Goal: Information Seeking & Learning: Learn about a topic

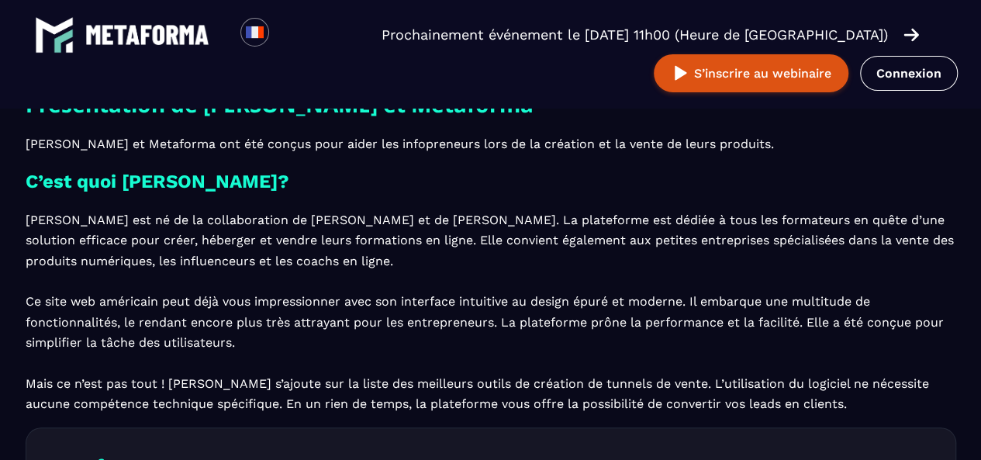
scroll to position [478, 0]
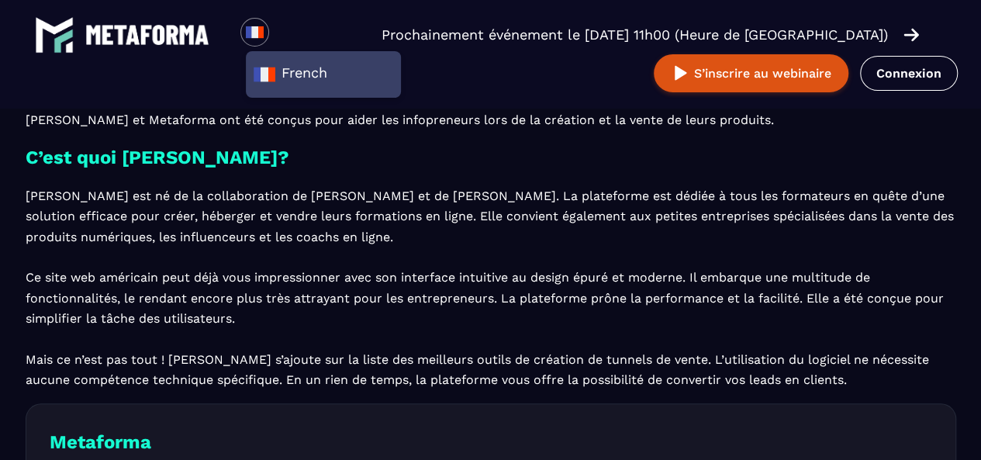
click at [150, 44] on img at bounding box center [147, 35] width 124 height 20
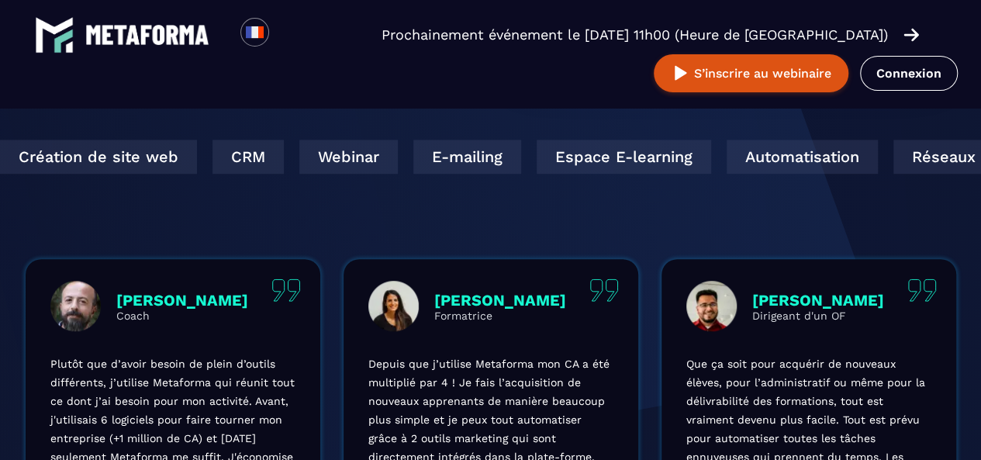
scroll to position [804, 0]
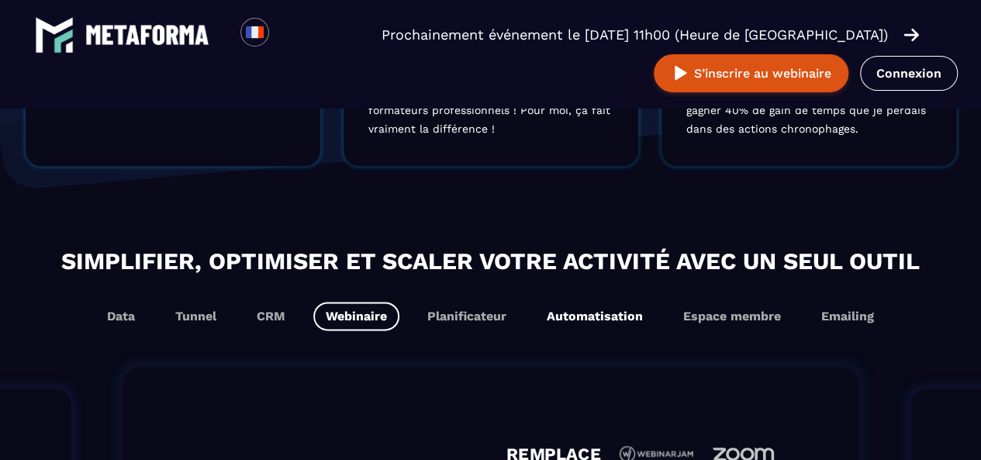
click at [671, 325] on button "Automatisation" at bounding box center [732, 316] width 122 height 29
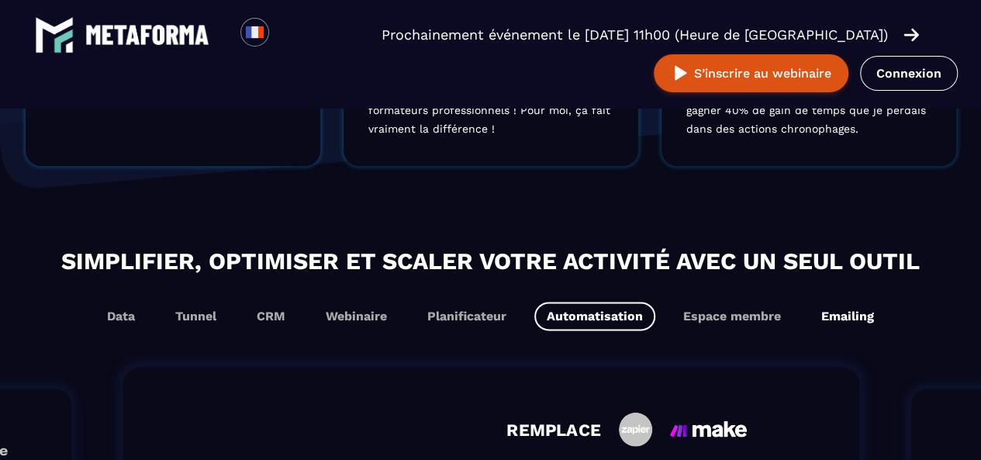
click at [837, 320] on button "Emailing" at bounding box center [848, 316] width 78 height 29
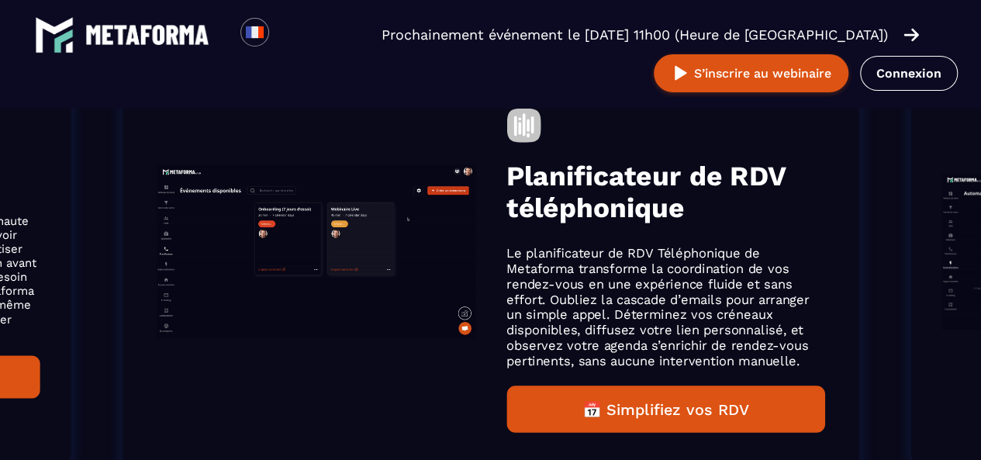
scroll to position [1133, 0]
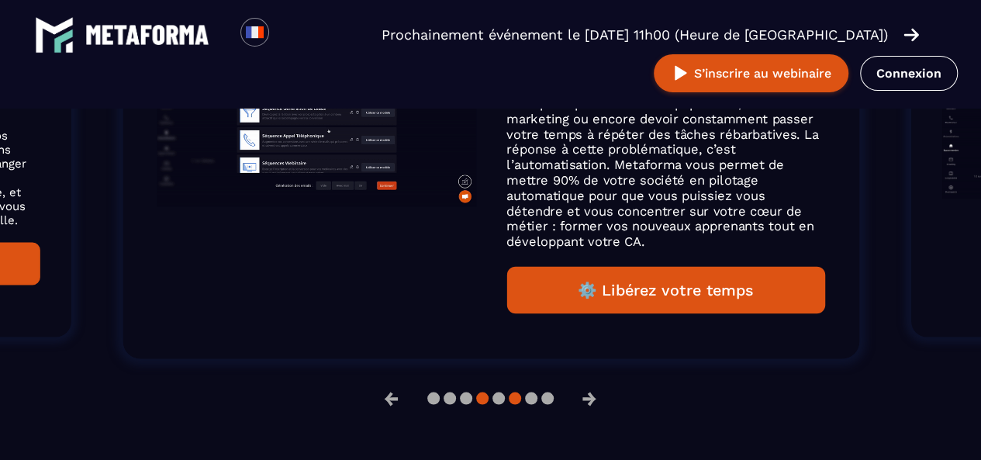
scroll to position [1264, 0]
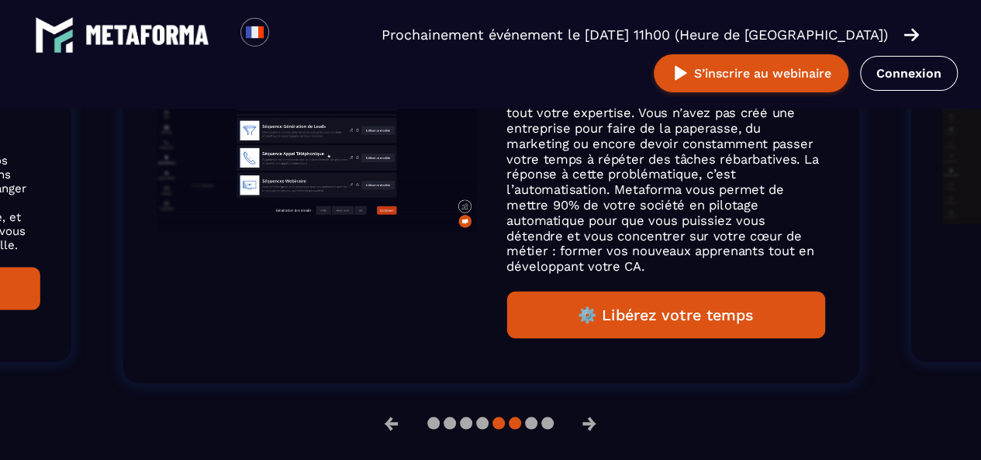
click at [509, 421] on button at bounding box center [515, 422] width 12 height 12
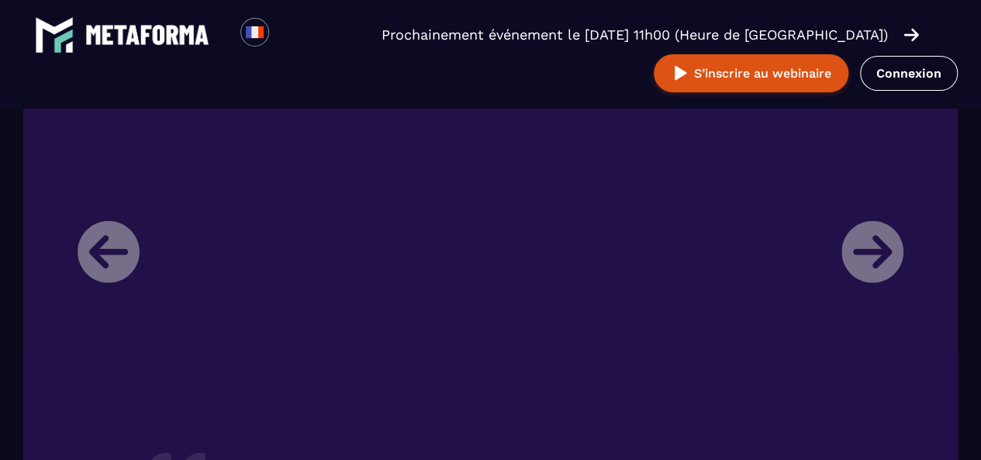
scroll to position [2033, 0]
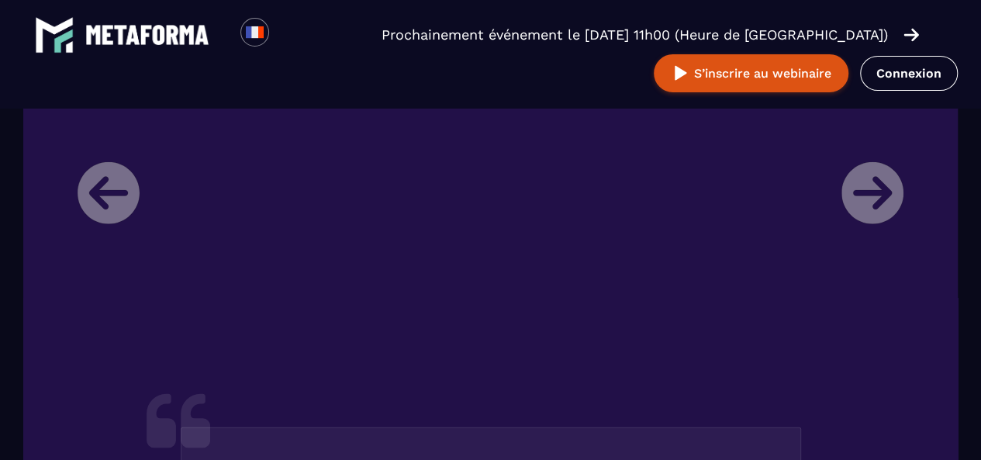
click at [884, 189] on li "[PERSON_NAME] Directrice d'un organisme de formation Je m’appelle [PERSON_NAME]…" at bounding box center [490, 425] width 849 height 808
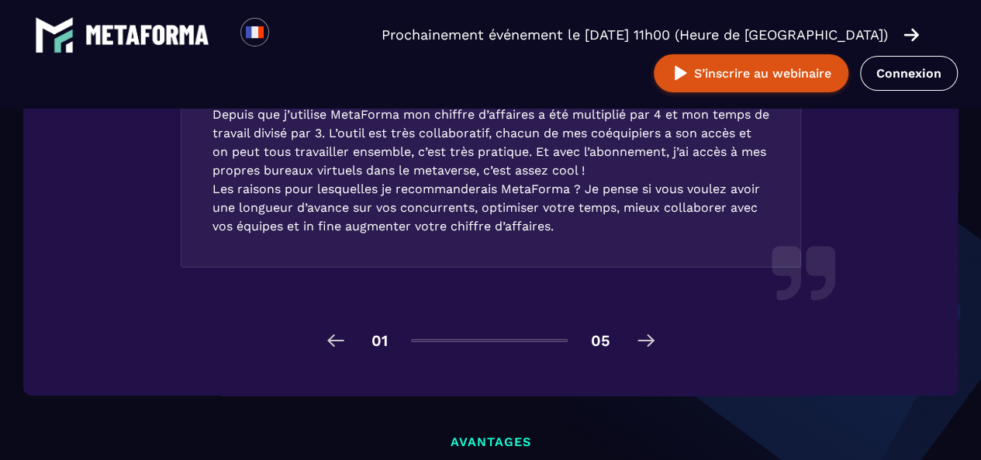
scroll to position [2583, 0]
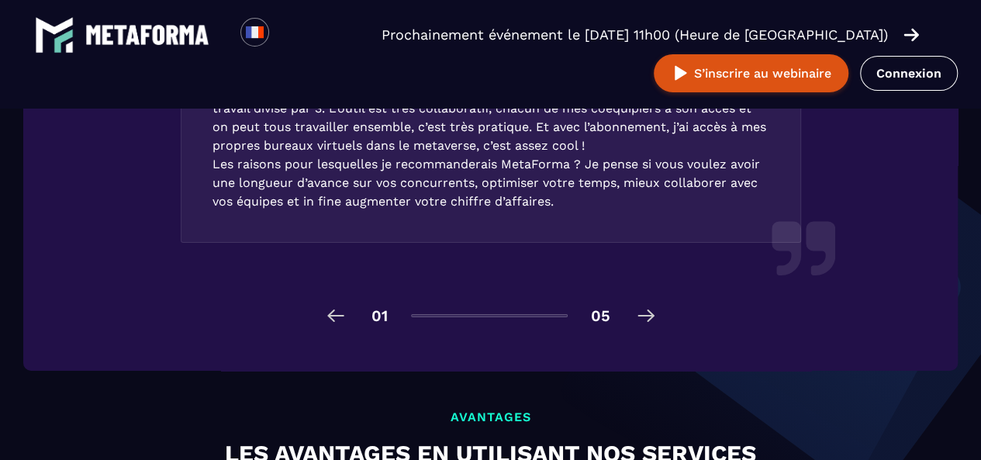
click at [651, 316] on img at bounding box center [645, 315] width 25 height 25
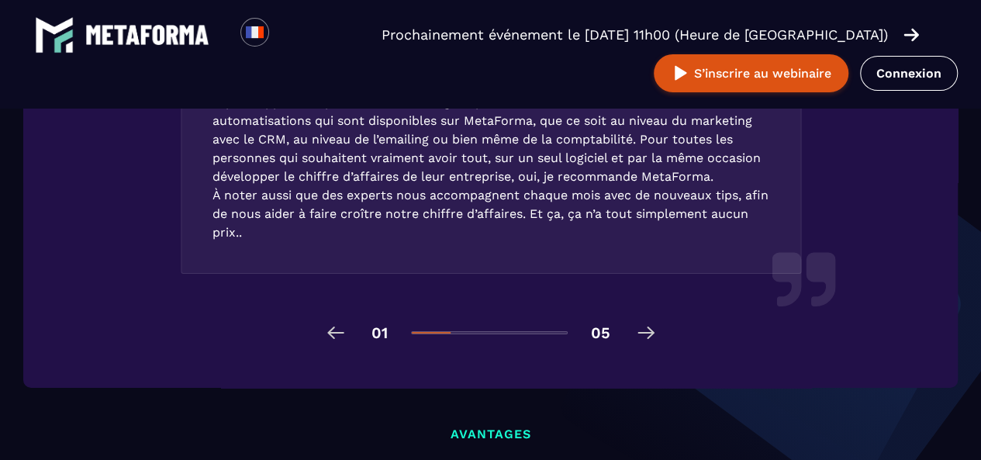
scroll to position [2563, 0]
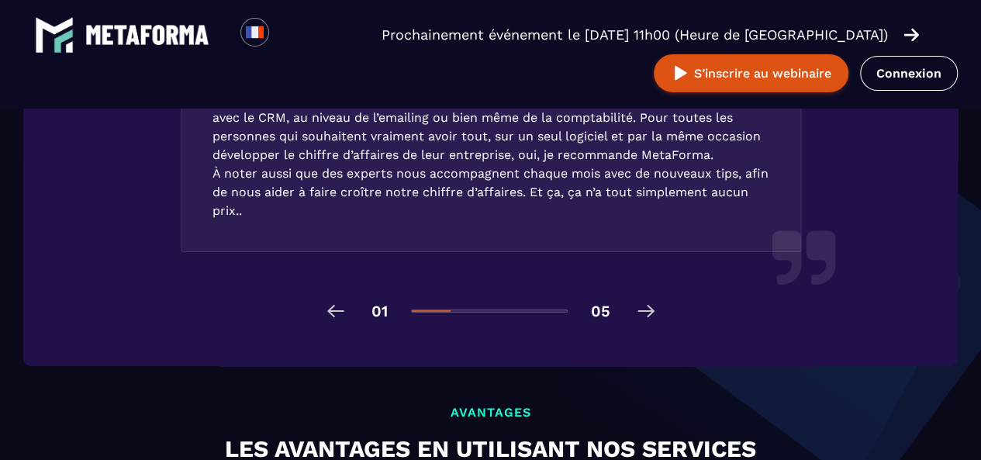
click at [653, 310] on img at bounding box center [645, 310] width 25 height 25
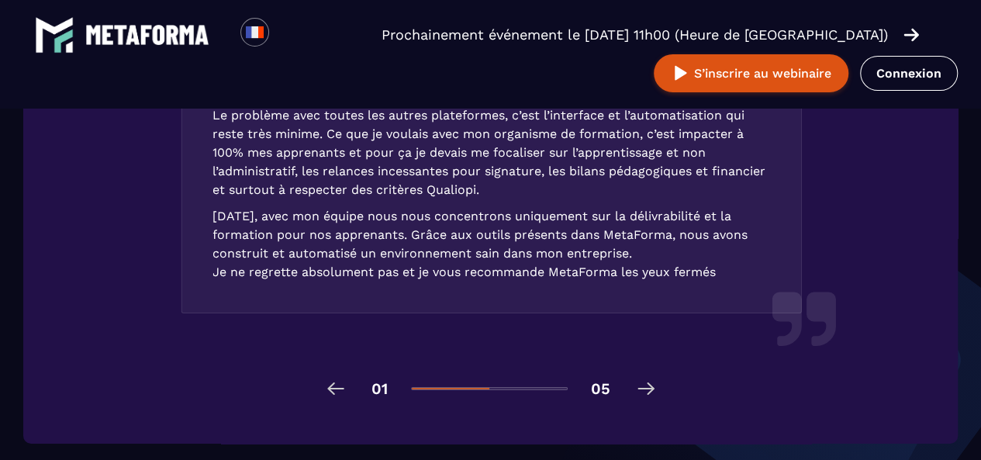
scroll to position [2501, 0]
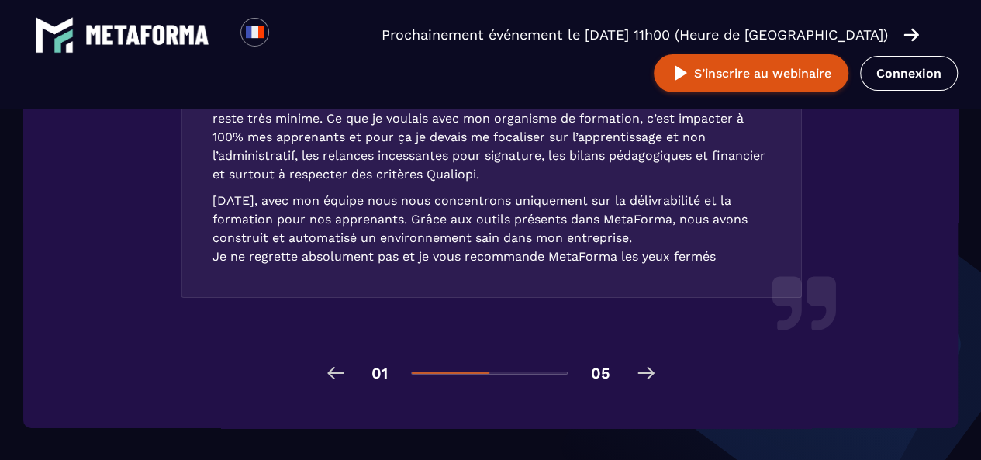
click at [646, 364] on img at bounding box center [645, 373] width 25 height 25
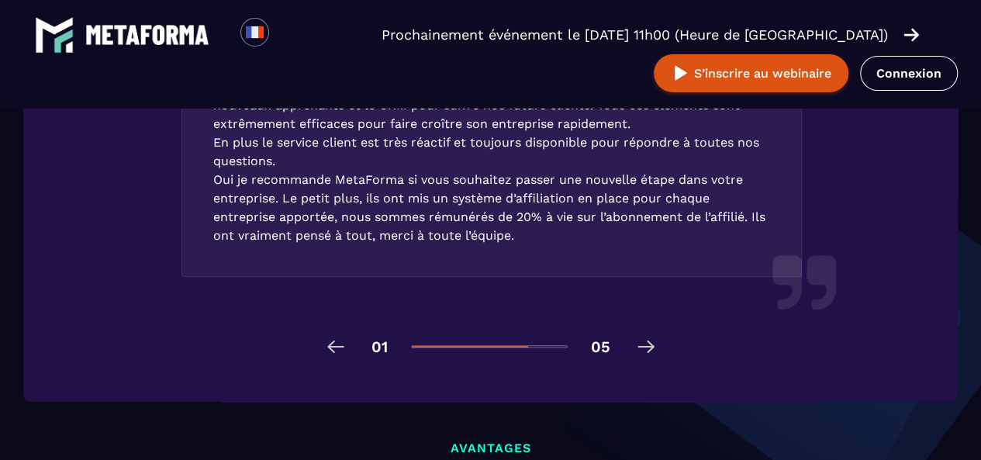
scroll to position [2535, 0]
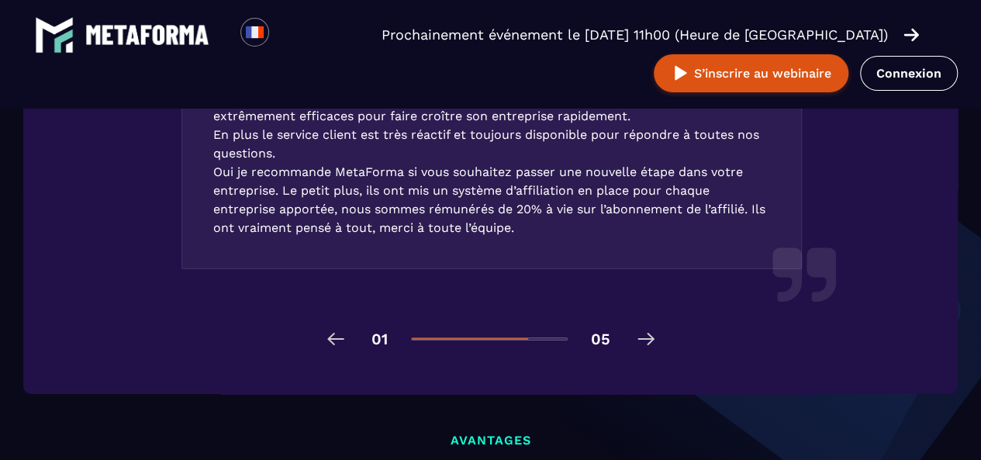
click at [647, 343] on img at bounding box center [645, 338] width 25 height 25
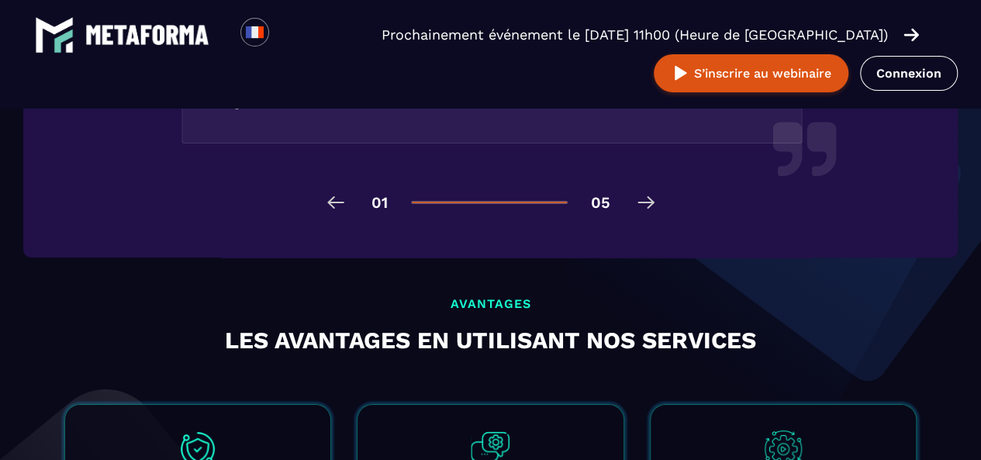
scroll to position [2664, 0]
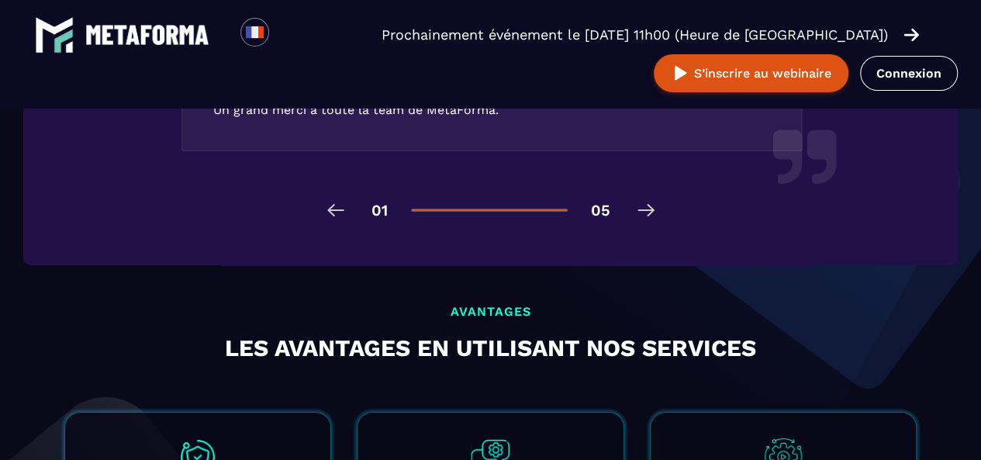
click at [328, 209] on img at bounding box center [335, 210] width 25 height 25
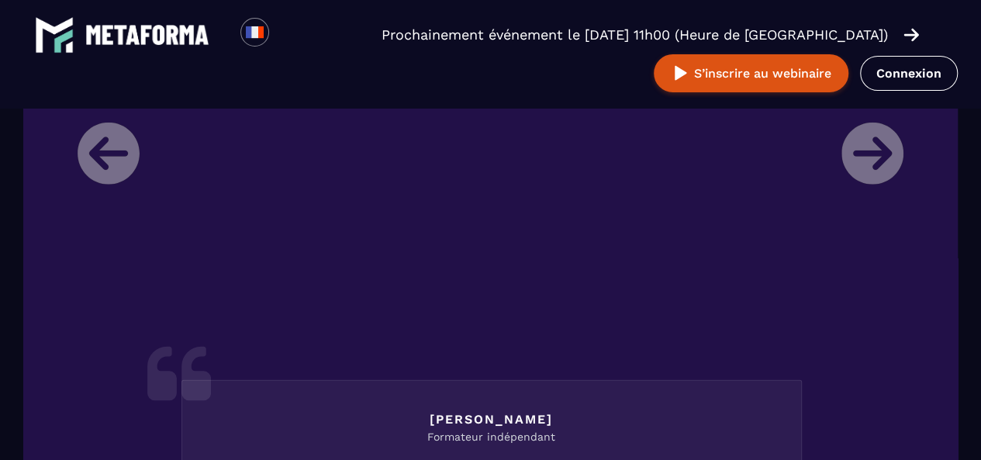
scroll to position [253, 0]
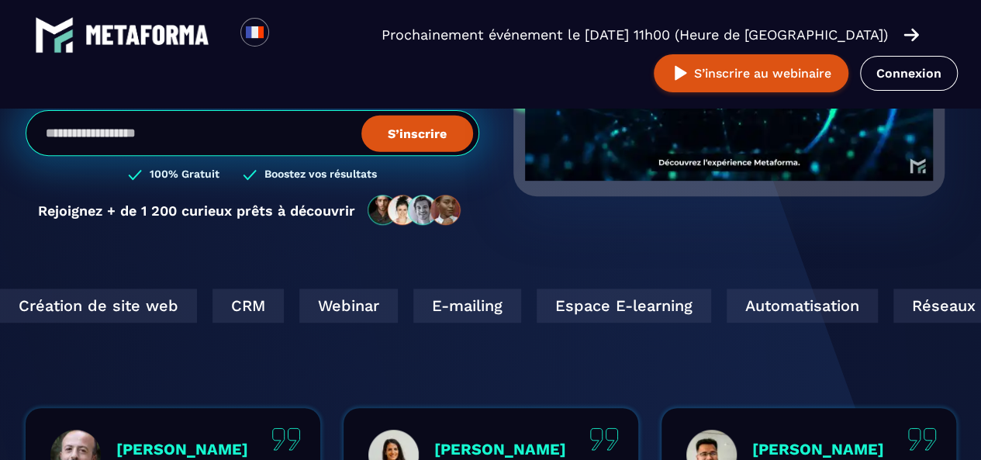
click at [130, 25] on img at bounding box center [147, 35] width 124 height 20
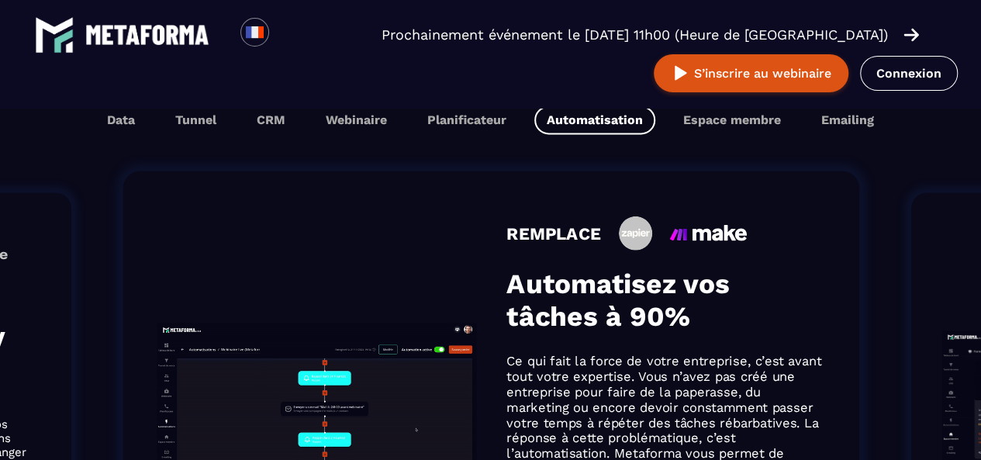
scroll to position [1008, 0]
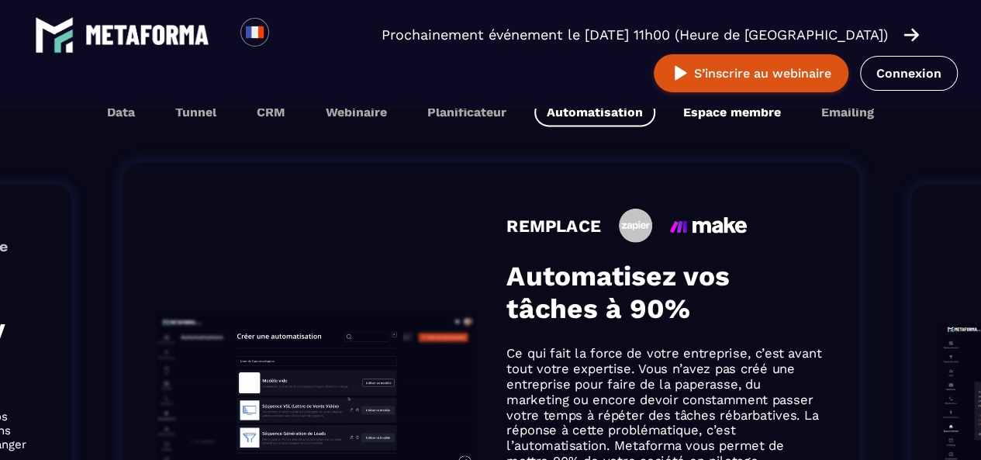
click at [809, 111] on button "Espace membre" at bounding box center [848, 112] width 78 height 29
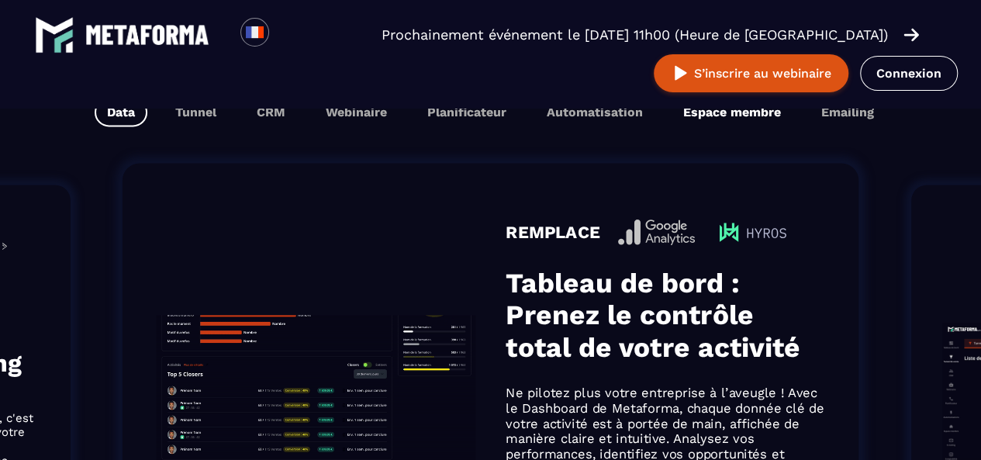
click at [809, 116] on button "Espace membre" at bounding box center [848, 112] width 78 height 29
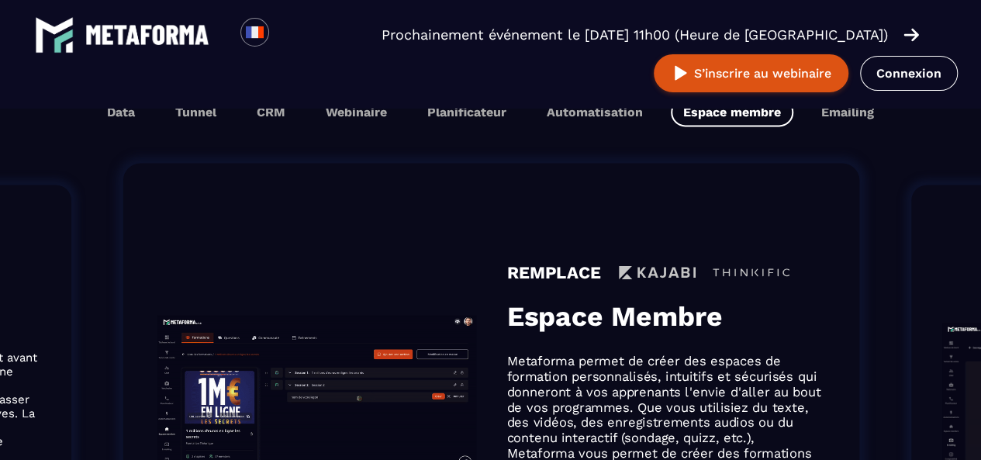
click at [627, 304] on h3 "Espace Membre" at bounding box center [666, 315] width 319 height 33
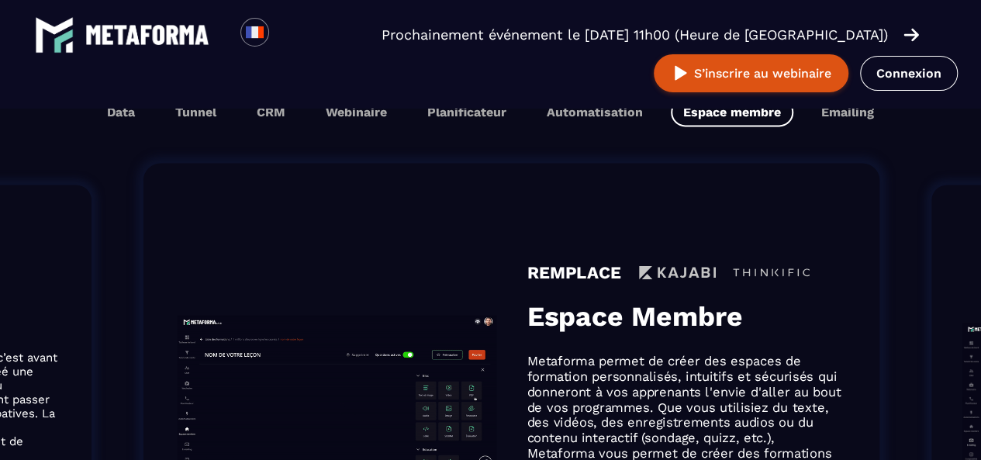
drag, startPoint x: 627, startPoint y: 304, endPoint x: 647, endPoint y: 157, distance: 147.9
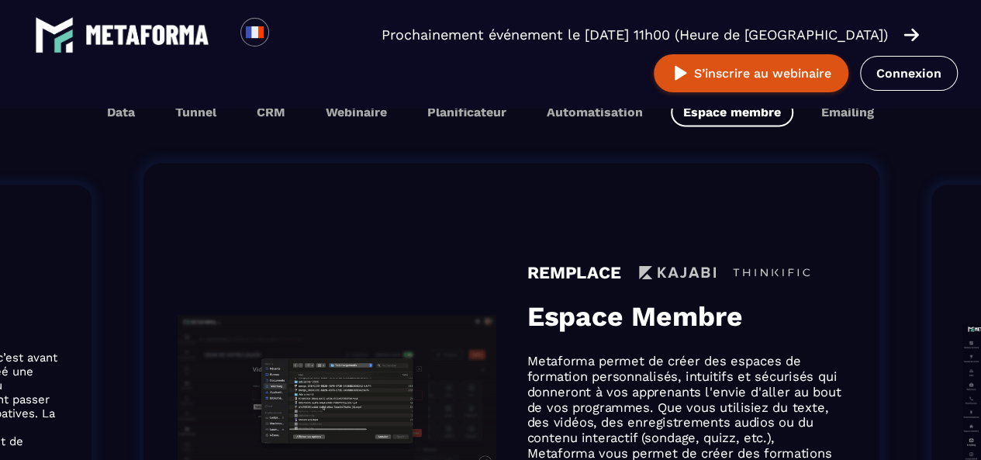
click at [647, 157] on li "REMPLACE Espace Membre Metaforma permet de créer des espaces de formation perso…" at bounding box center [512, 401] width 830 height 570
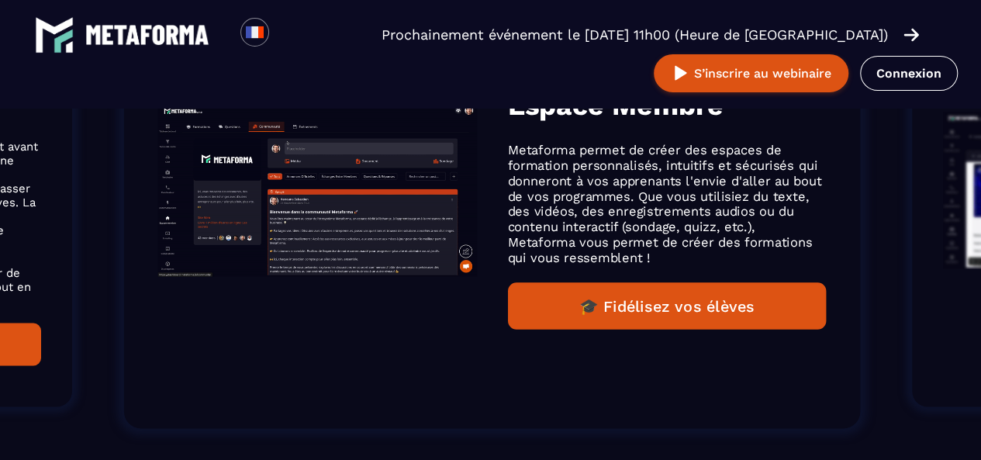
scroll to position [1194, 0]
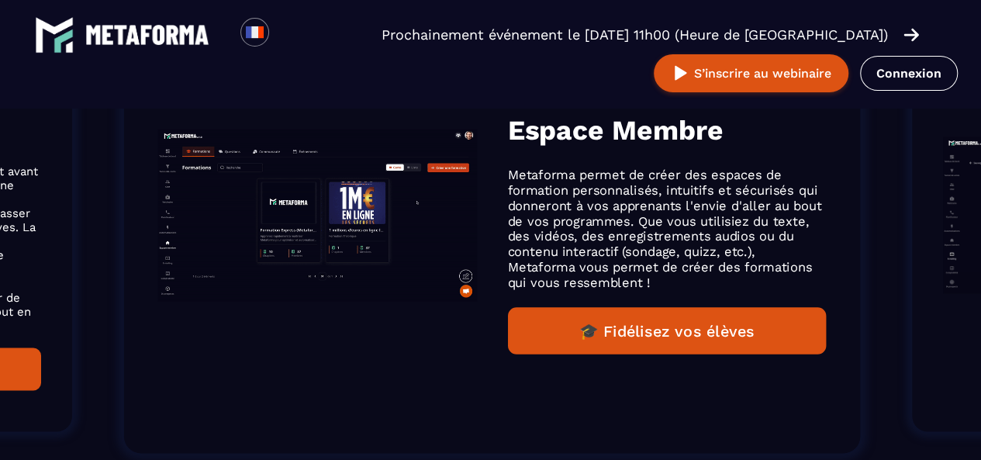
drag, startPoint x: 699, startPoint y: 197, endPoint x: 699, endPoint y: 167, distance: 30.2
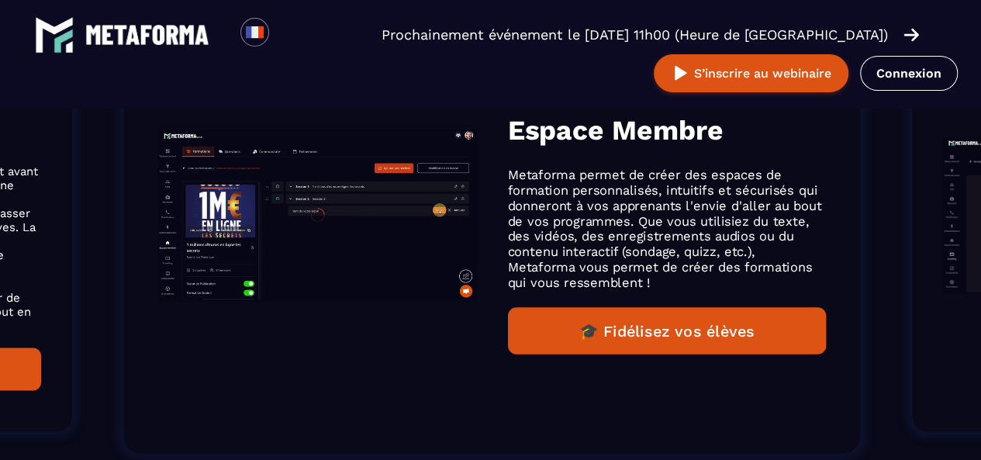
click at [699, 167] on div "REMPLACE Espace Membre Metaforma permet de créer des espaces de formation perso…" at bounding box center [667, 215] width 319 height 278
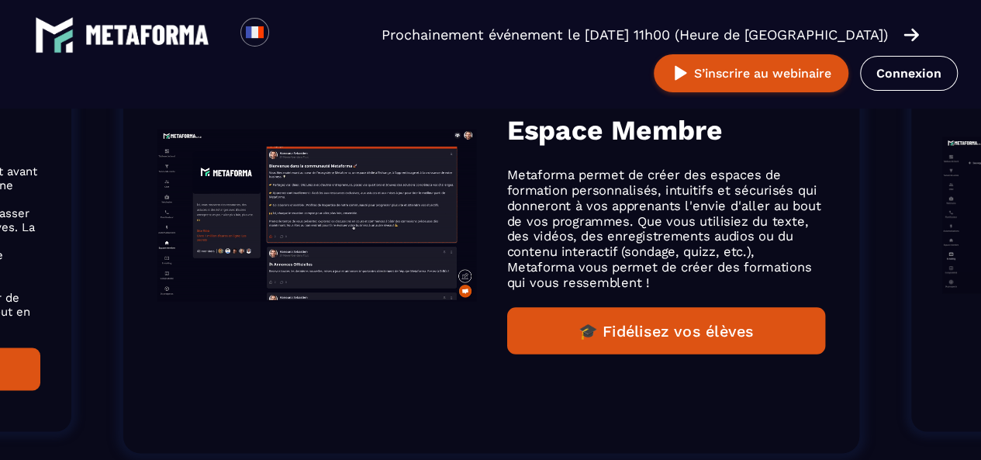
click at [684, 322] on button "🎓 Fidélisez vos élèves" at bounding box center [666, 330] width 319 height 47
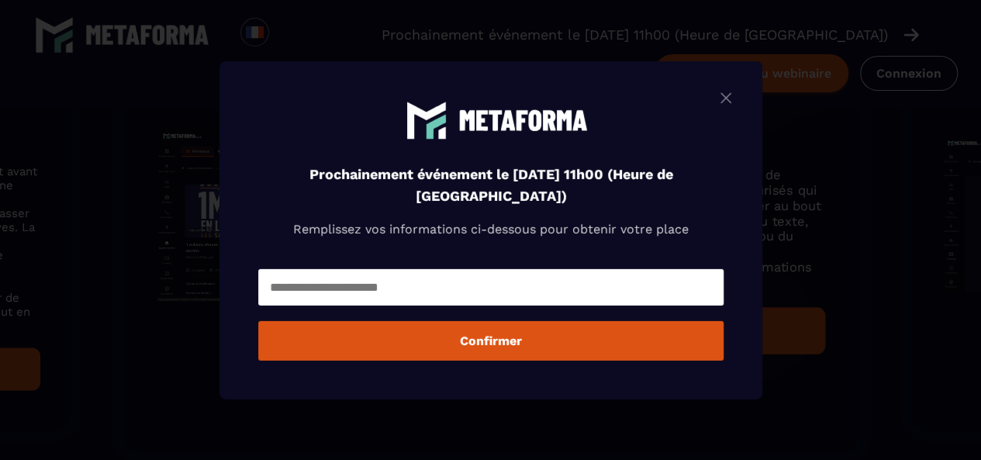
click at [727, 99] on img "Modal window" at bounding box center [725, 97] width 19 height 19
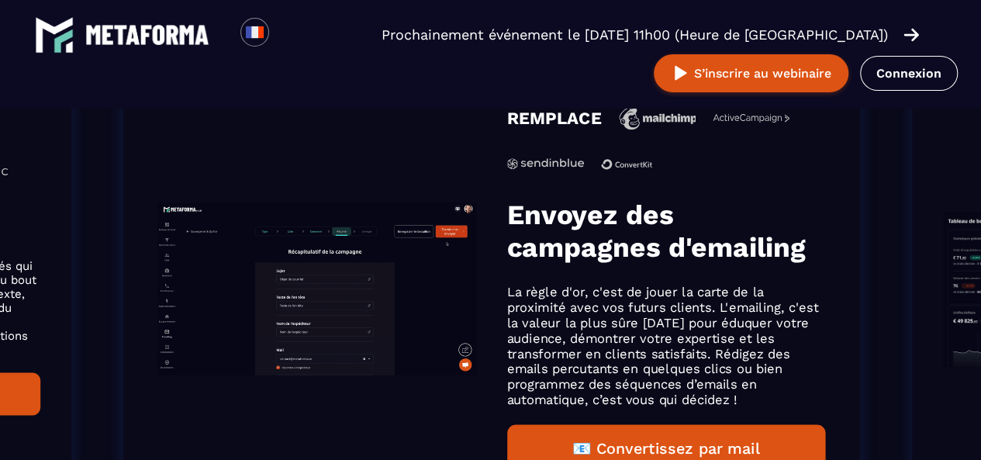
scroll to position [992, 0]
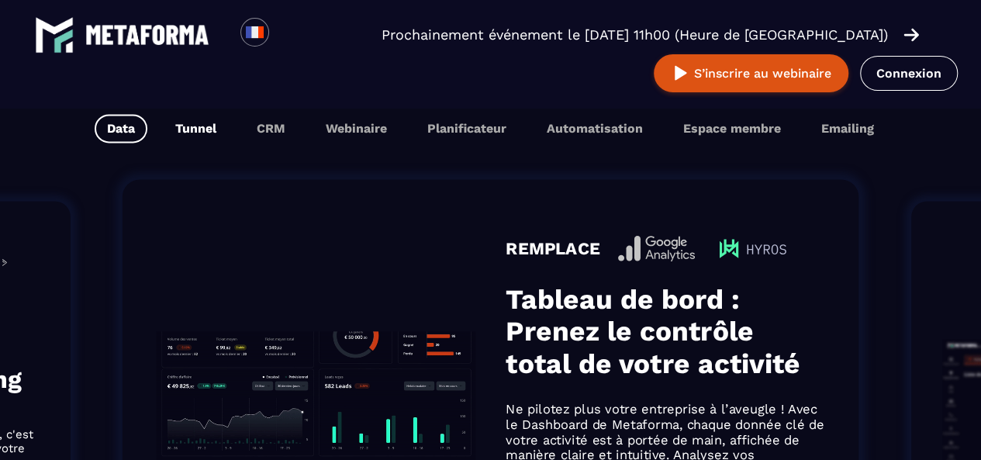
click at [244, 136] on button "Tunnel" at bounding box center [270, 128] width 53 height 29
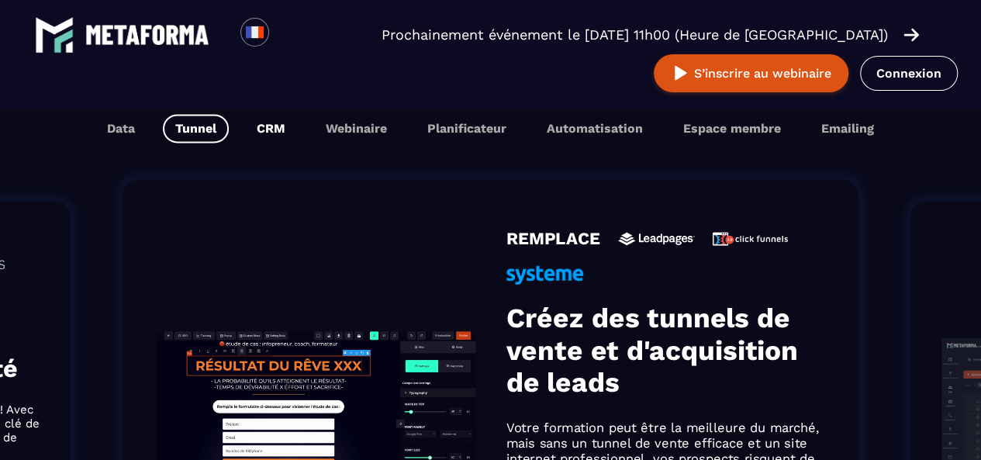
click at [313, 129] on button "CRM" at bounding box center [356, 128] width 86 height 29
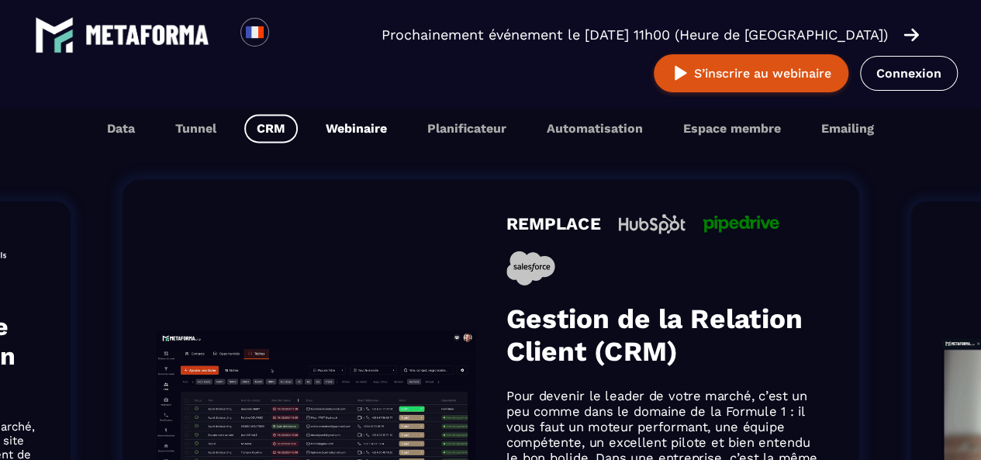
click at [415, 130] on button "Webinaire" at bounding box center [467, 128] width 104 height 29
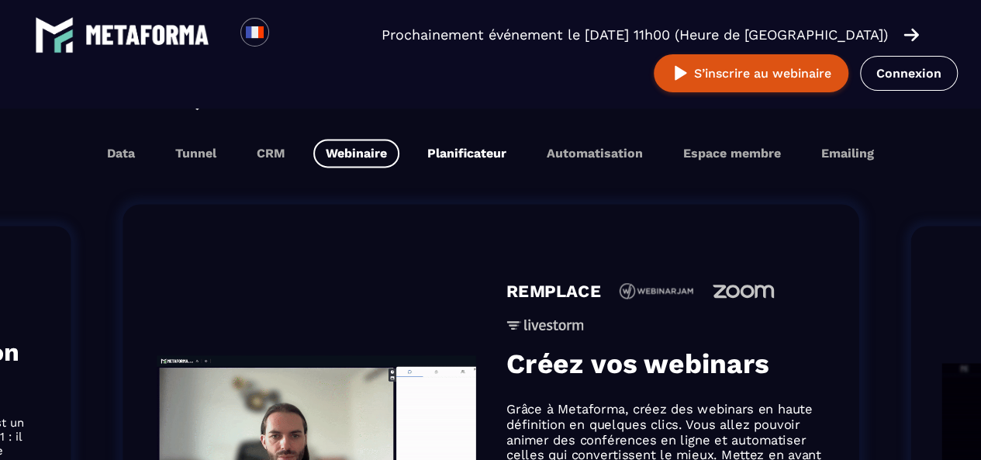
click at [534, 150] on button "Planificateur" at bounding box center [594, 153] width 121 height 29
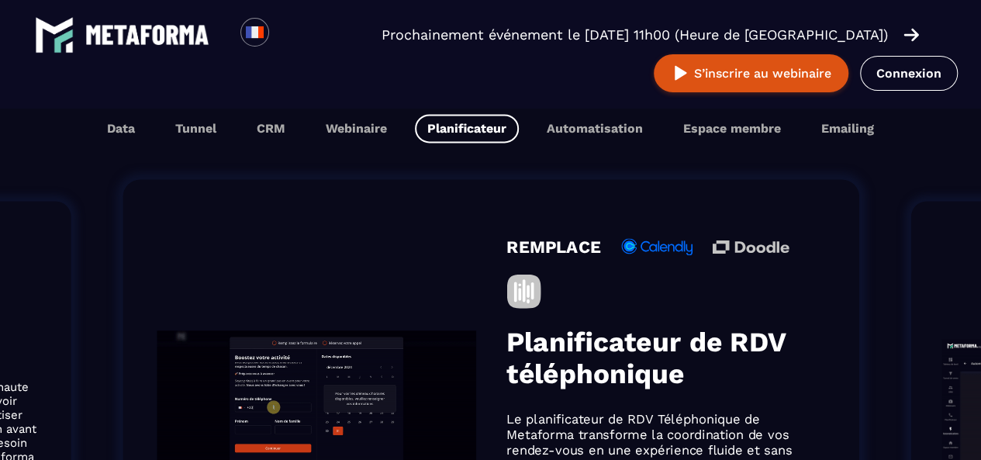
scroll to position [967, 0]
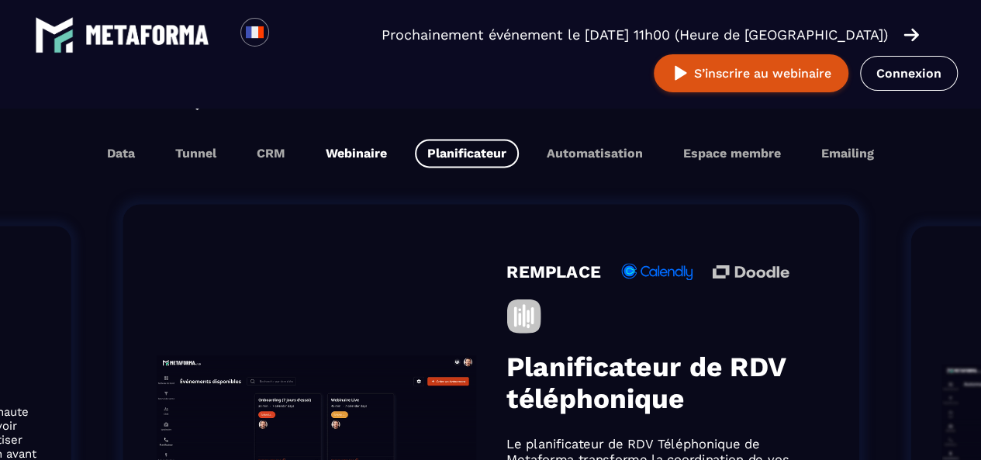
click at [415, 161] on button "Webinaire" at bounding box center [467, 153] width 104 height 29
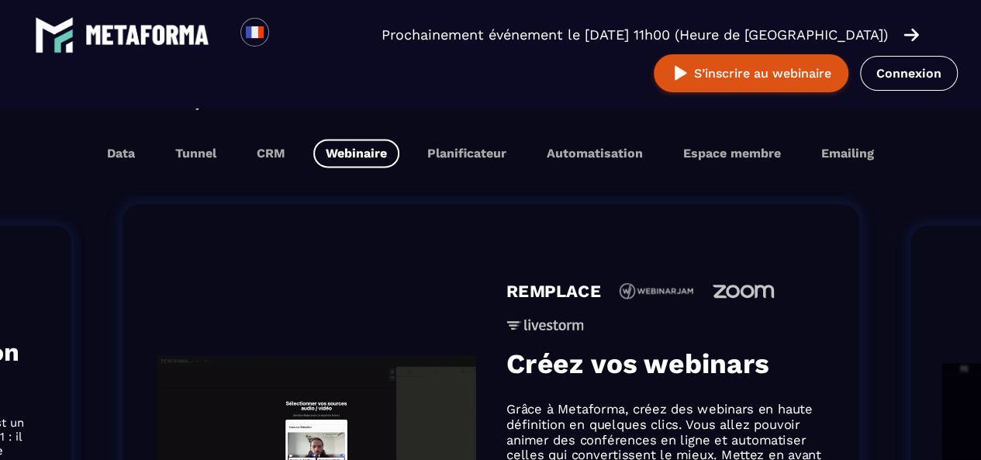
scroll to position [1147, 0]
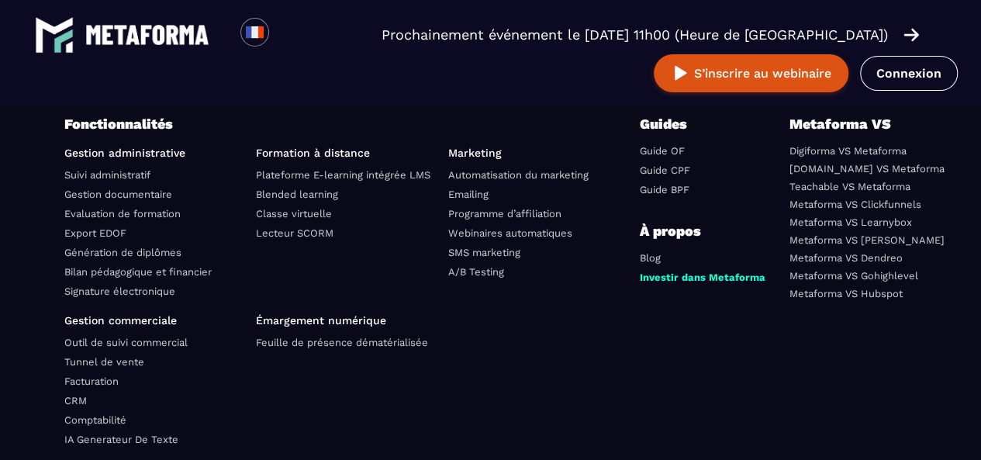
scroll to position [5535, 0]
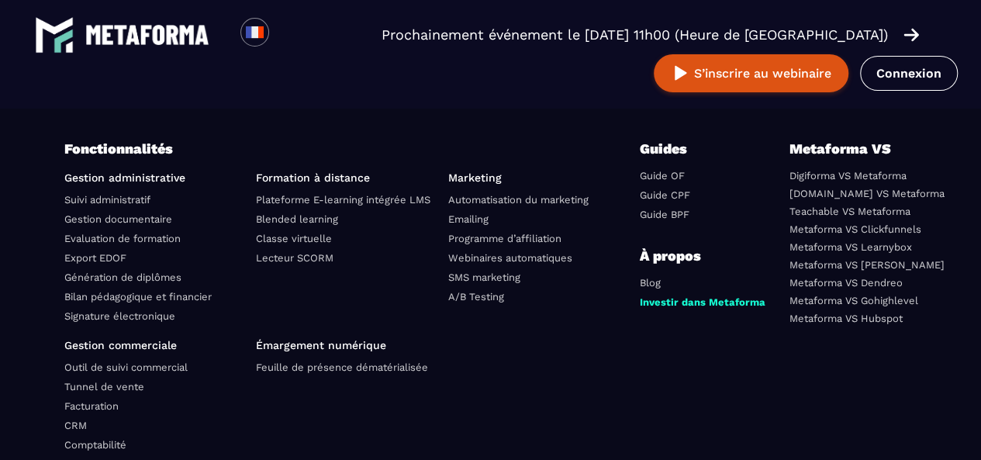
click at [832, 176] on link "Digiforma VS Metaforma" at bounding box center [847, 176] width 117 height 12
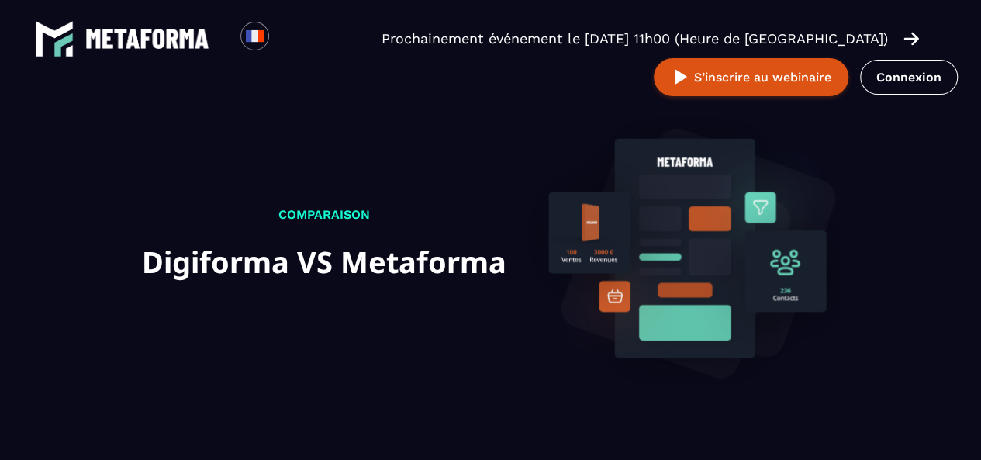
scroll to position [402, 0]
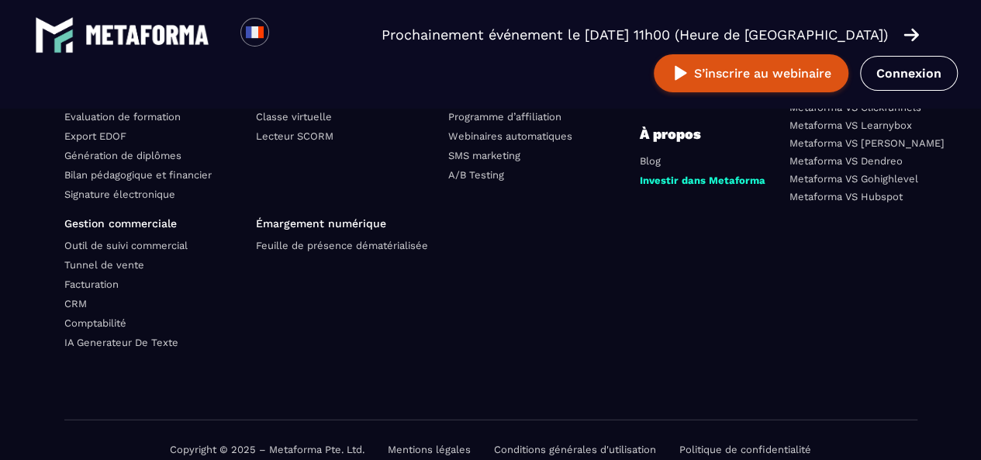
scroll to position [4874, 0]
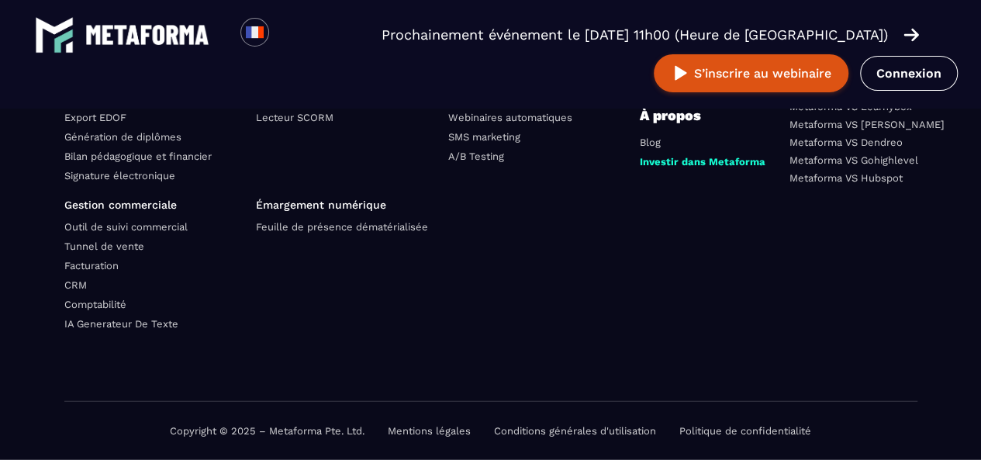
click at [109, 266] on link "Facturation" at bounding box center [91, 266] width 54 height 12
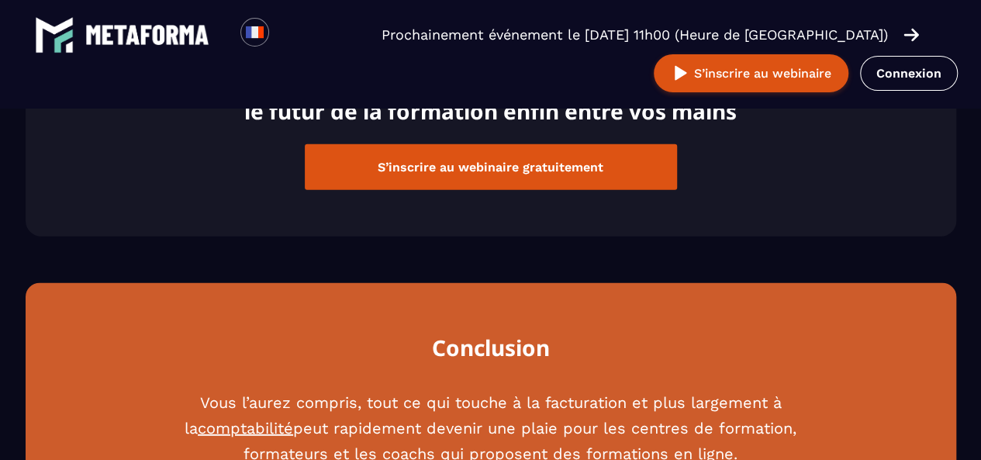
scroll to position [2183, 0]
